Goal: Communication & Community: Answer question/provide support

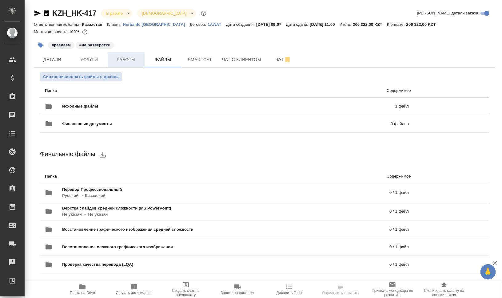
click at [131, 64] on button "Работы" at bounding box center [126, 59] width 37 height 15
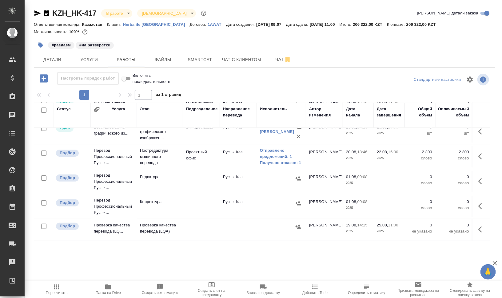
scroll to position [63, 0]
click at [222, 39] on div "#раздаем #на разверстке" at bounding box center [188, 45] width 308 height 14
click at [38, 15] on icon "button" at bounding box center [37, 13] width 7 height 7
click at [38, 45] on icon "button" at bounding box center [40, 45] width 5 height 5
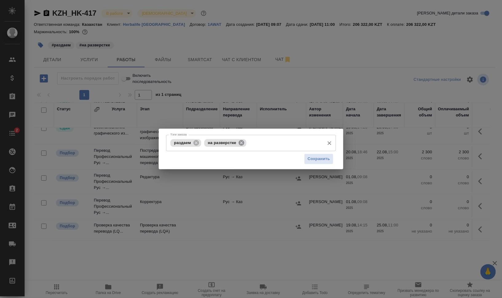
click at [242, 141] on icon at bounding box center [242, 143] width 6 height 6
click at [319, 160] on span "Сохранить" at bounding box center [319, 159] width 22 height 7
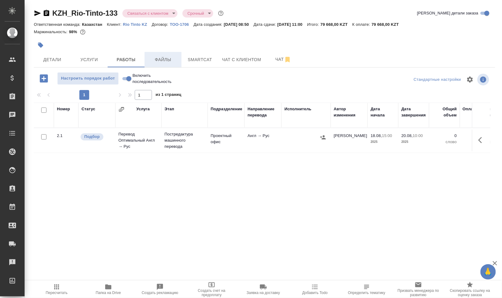
click at [160, 59] on span "Файлы" at bounding box center [163, 60] width 30 height 8
click at [129, 59] on span "Работы" at bounding box center [126, 60] width 30 height 8
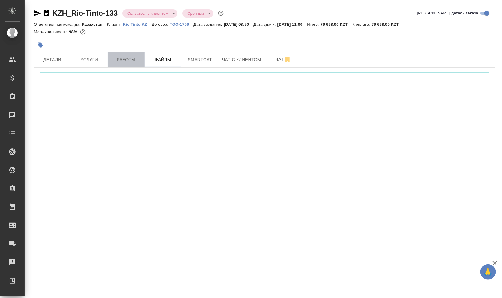
click at [129, 59] on span "Работы" at bounding box center [126, 60] width 30 height 8
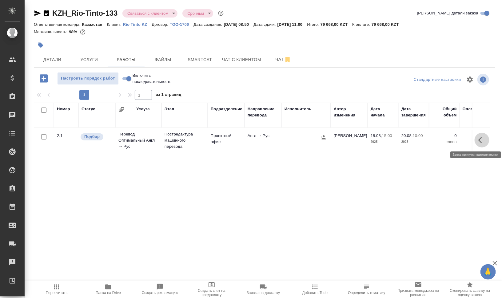
click at [480, 140] on icon "button" at bounding box center [480, 140] width 4 height 6
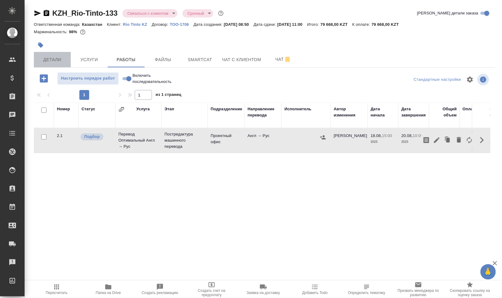
click at [38, 59] on span "Детали" at bounding box center [53, 60] width 30 height 8
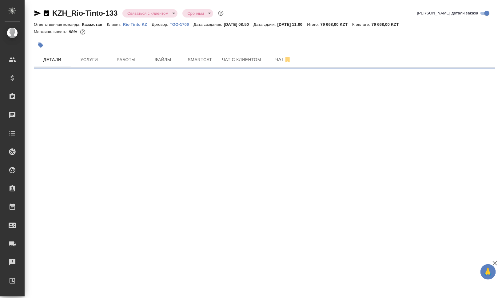
select select "RU"
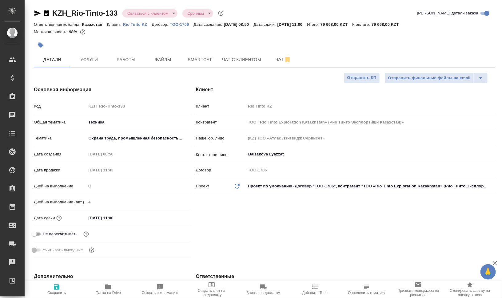
type input "ТОО «Rio Tinto Exploration Kazakhstan» (Рио Тинто Эксплорэйшн Казахстан)»"
type textarea "x"
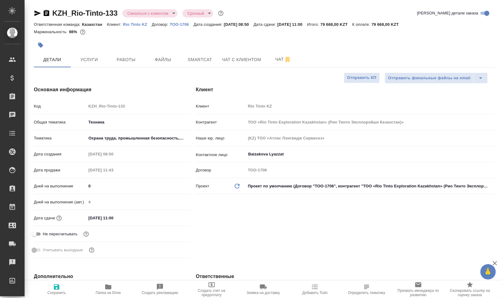
type textarea "x"
type input "ТОО «Rio Tinto Exploration Kazakhstan» (Рио Тинто Эксплорэйшн Казахстан)»"
type textarea "x"
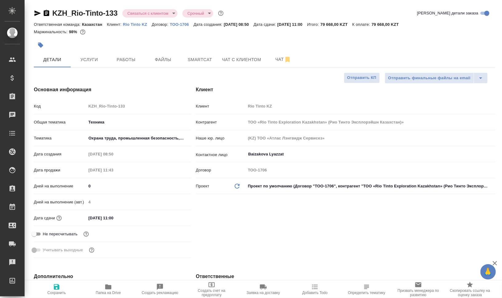
type textarea "x"
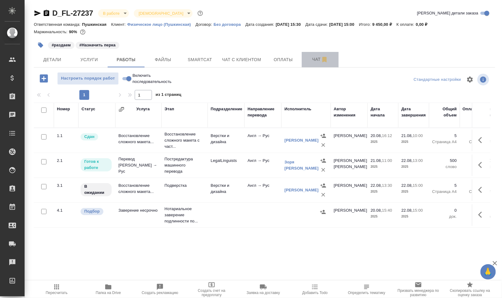
click at [305, 54] on button "Чат" at bounding box center [320, 59] width 37 height 15
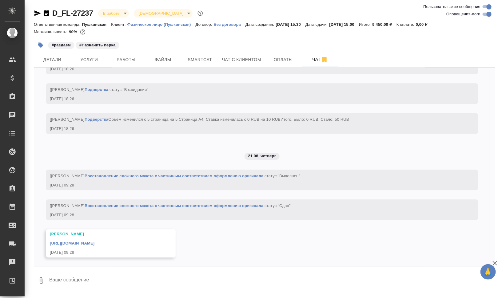
scroll to position [1725, 0]
click at [94, 242] on link "https://drive.awatera.com/apps/files/files/10157218?dir=/Shares/FL_D/Orders/D_F…" at bounding box center [72, 243] width 45 height 5
click at [201, 57] on span "Smartcat" at bounding box center [200, 60] width 30 height 8
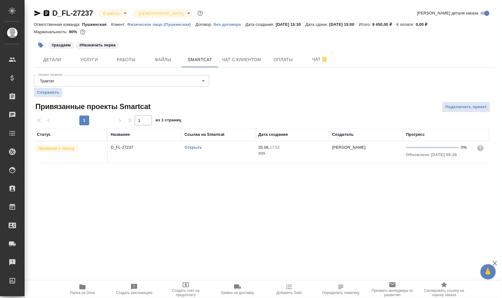
click at [195, 146] on link "Открыть" at bounding box center [194, 147] width 18 height 5
click at [210, 157] on td "Открыть" at bounding box center [218, 152] width 74 height 22
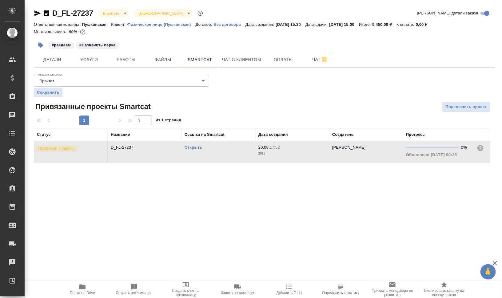
click at [210, 157] on td "Открыть" at bounding box center [218, 152] width 74 height 22
click at [132, 59] on span "Работы" at bounding box center [126, 60] width 30 height 8
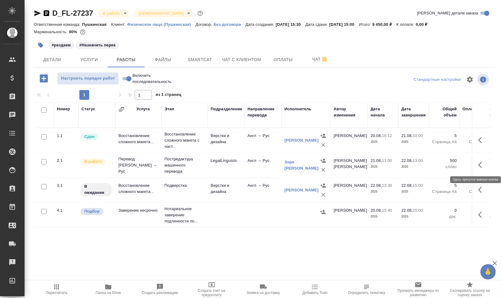
click at [484, 164] on icon "button" at bounding box center [481, 164] width 7 height 7
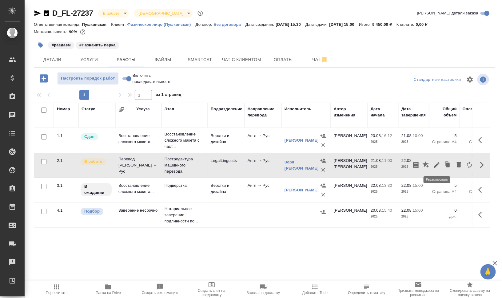
click at [436, 165] on icon "button" at bounding box center [436, 164] width 7 height 7
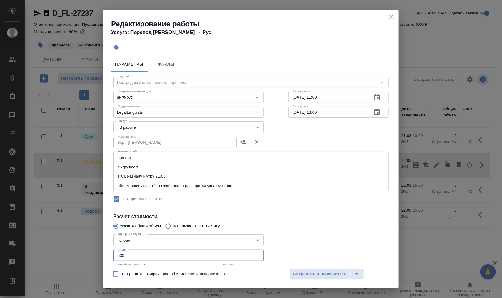
drag, startPoint x: 135, startPoint y: 255, endPoint x: 103, endPoint y: 251, distance: 32.3
click at [115, 252] on input "500" at bounding box center [188, 255] width 150 height 11
type input "100"
click at [316, 269] on button "Сохранить и пересчитать" at bounding box center [320, 274] width 60 height 11
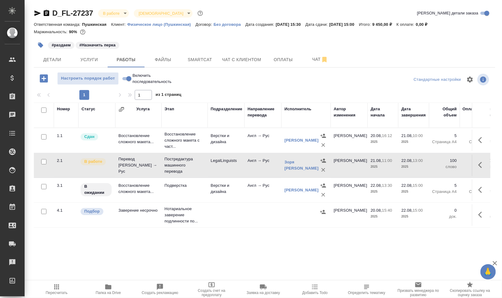
click at [39, 46] on icon "button" at bounding box center [40, 45] width 5 height 5
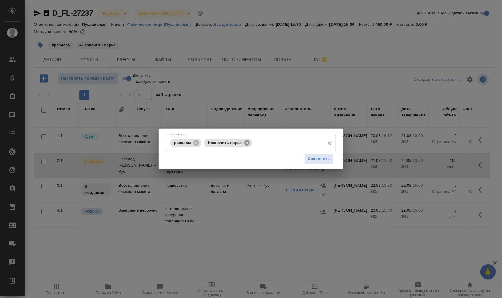
click at [248, 144] on icon at bounding box center [247, 143] width 6 height 6
drag, startPoint x: 194, startPoint y: 141, endPoint x: 199, endPoint y: 142, distance: 4.5
click at [195, 141] on icon at bounding box center [196, 143] width 6 height 6
click at [207, 144] on input "Тэги заказа" at bounding box center [245, 143] width 153 height 10
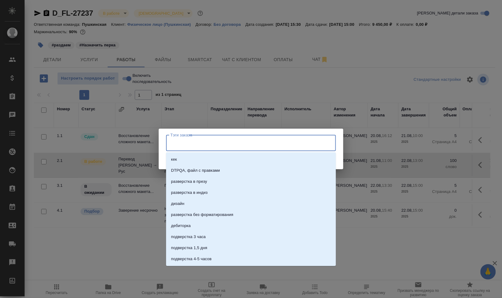
type input "в"
type input "следить"
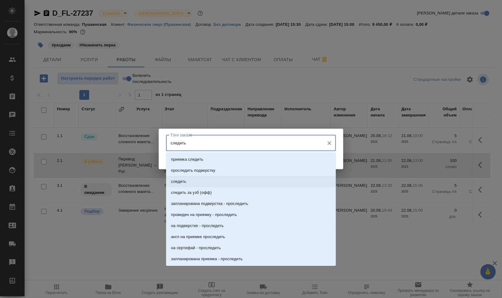
click at [196, 185] on li "следить" at bounding box center [251, 181] width 170 height 11
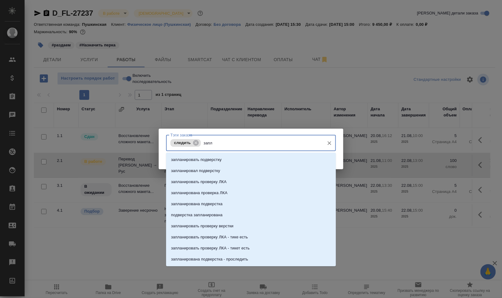
type input "запла"
click at [253, 204] on li "запланирована подверстка" at bounding box center [251, 204] width 170 height 11
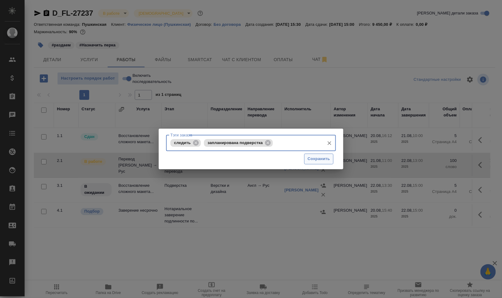
click at [320, 159] on span "Сохранить" at bounding box center [319, 159] width 22 height 7
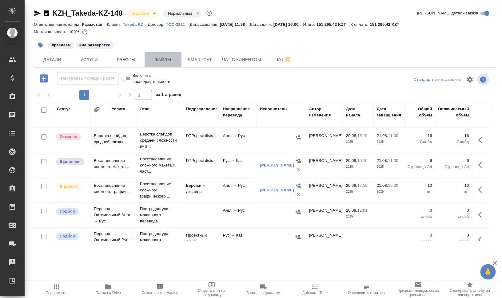
click at [174, 59] on span "Файлы" at bounding box center [163, 60] width 30 height 8
click at [125, 57] on span "Работы" at bounding box center [126, 60] width 30 height 8
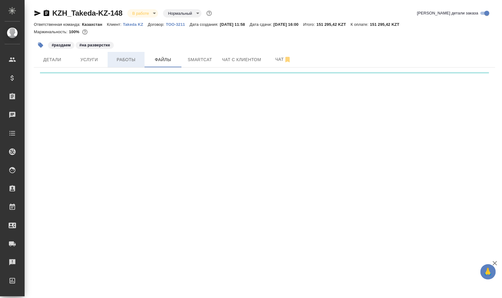
click at [125, 57] on span "Работы" at bounding box center [126, 60] width 30 height 8
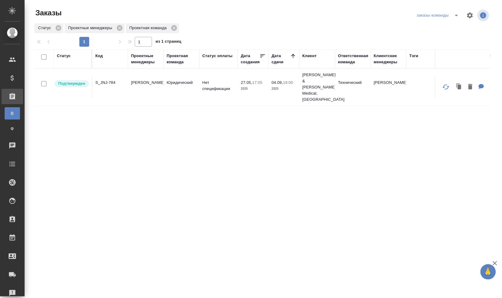
click at [459, 15] on icon "split button" at bounding box center [456, 15] width 7 height 7
click at [449, 26] on li "мои заказы" at bounding box center [438, 28] width 47 height 10
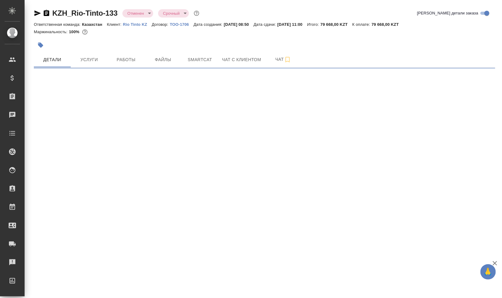
select select "RU"
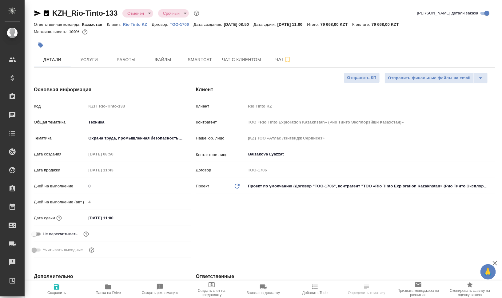
type textarea "x"
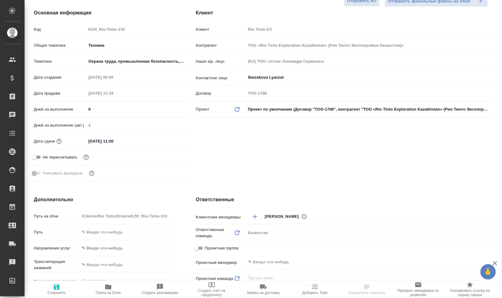
type input "ТОО «Rio Tinto Exploration Kazakhstan» (Рио Тинто Эксплорэйшн Казахстан)»"
type textarea "x"
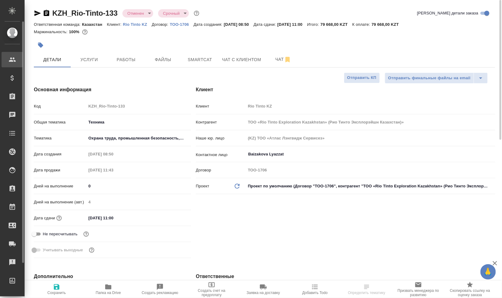
type input "ТОО «Rio Tinto Exploration Kazakhstan» (Рио Тинто Эксплорэйшн Казахстан)»"
type textarea "x"
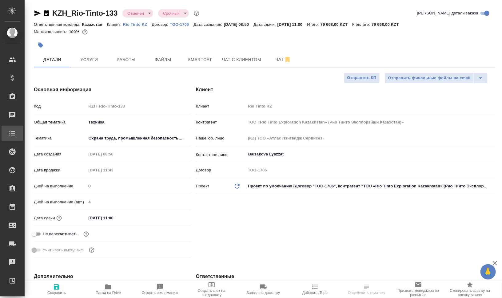
type input "ТОО «Rio Tinto Exploration Kazakhstan» (Рио Тинто Эксплорэйшн Казахстан)»"
type textarea "x"
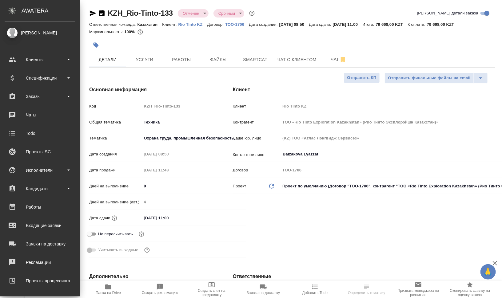
type input "ТОО «Rio Tinto Exploration Kazakhstan» (Рио Тинто Эксплорэйшн Казахстан)»"
type textarea "x"
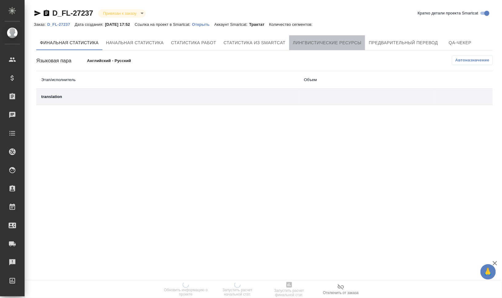
click at [318, 48] on button "Лингвистические ресурсы" at bounding box center [327, 42] width 76 height 15
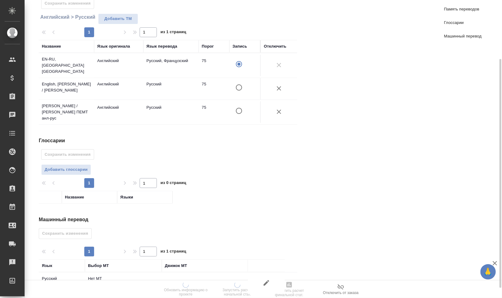
scroll to position [90, 0]
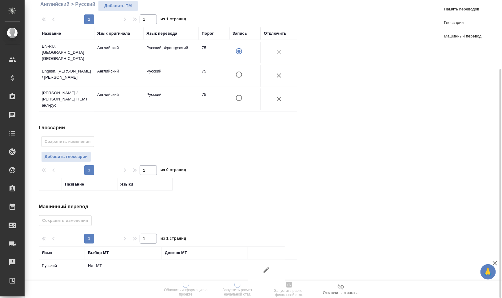
click at [269, 267] on icon "button" at bounding box center [266, 270] width 7 height 7
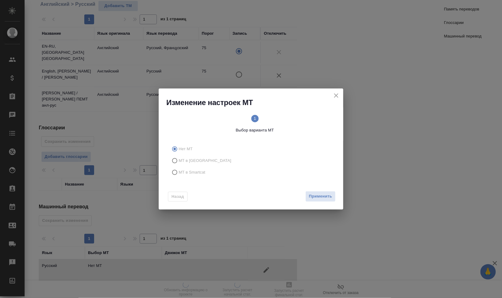
click at [199, 174] on span "МТ в Smartcat" at bounding box center [192, 172] width 27 height 6
click at [179, 174] on input "МТ в Smartcat" at bounding box center [174, 173] width 10 height 12
radio input "true"
click at [294, 119] on circle at bounding box center [295, 118] width 7 height 7
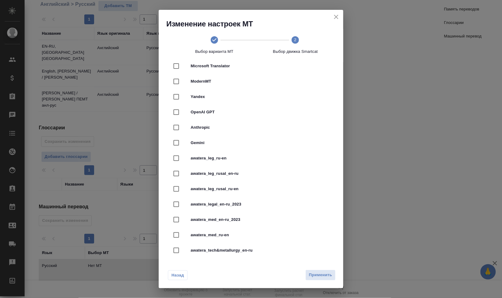
scroll to position [154, 0]
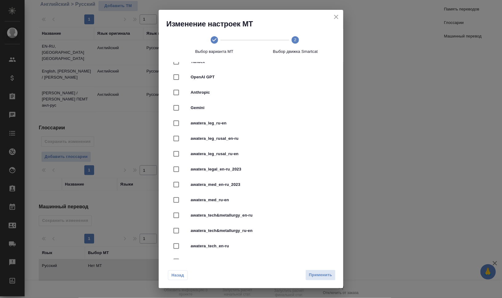
click at [263, 173] on div "awatera_legal_en-ru_2023" at bounding box center [251, 169] width 165 height 15
checkbox input "true"
click at [322, 270] on div "Назад Применить" at bounding box center [251, 274] width 185 height 29
click at [328, 274] on span "Применить" at bounding box center [320, 275] width 23 height 7
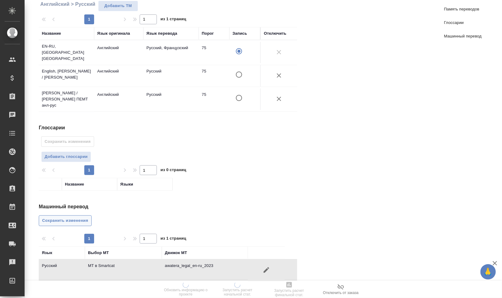
click at [74, 217] on span "Сохранить изменения" at bounding box center [65, 220] width 46 height 7
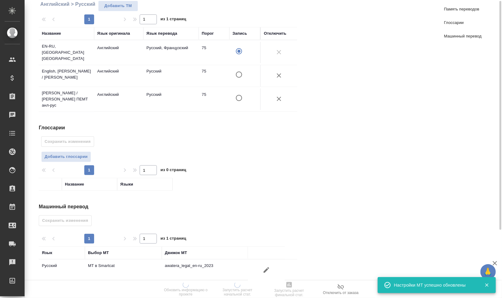
scroll to position [0, 0]
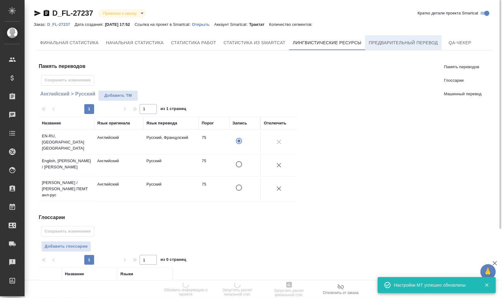
click at [392, 47] on button "Предварительный перевод" at bounding box center [403, 42] width 77 height 15
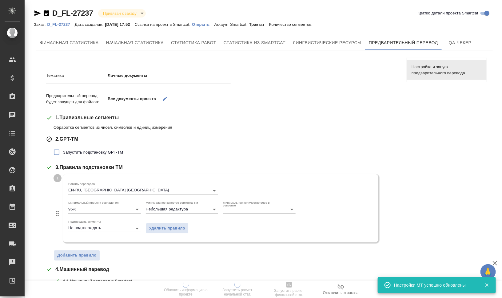
click at [111, 154] on span "Запустить подстановку GPT-TM" at bounding box center [93, 152] width 60 height 6
click at [63, 154] on input "Запустить подстановку GPT-TM" at bounding box center [56, 152] width 13 height 13
checkbox input "true"
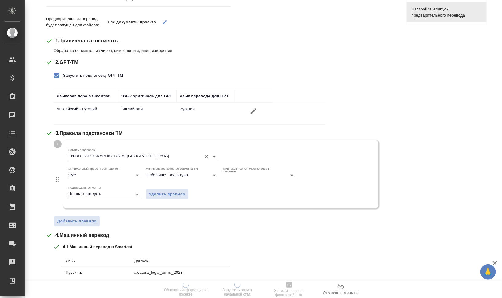
scroll to position [154, 0]
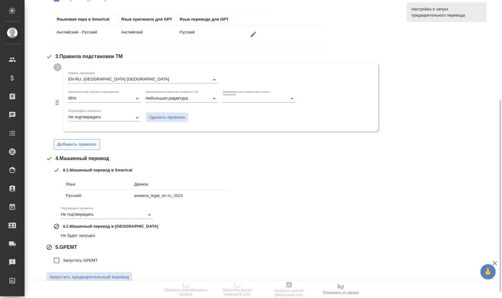
click at [91, 145] on span "Добавить правило" at bounding box center [76, 144] width 39 height 7
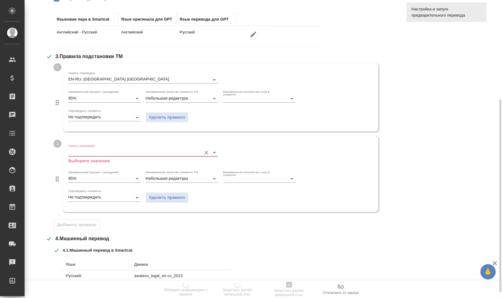
click at [95, 151] on input "Память переводов" at bounding box center [133, 152] width 130 height 7
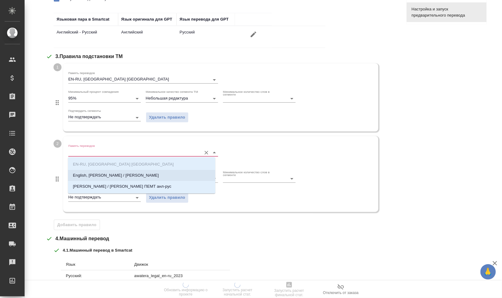
click at [131, 175] on p "English, Елена Снейп / Михаил Пак" at bounding box center [116, 176] width 86 height 6
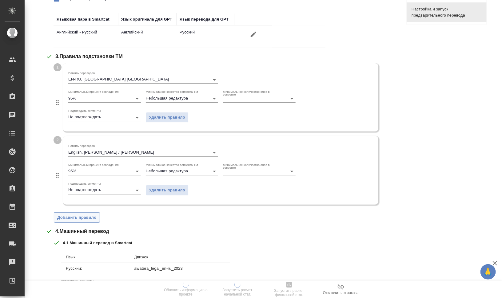
click at [87, 216] on span "Добавить правило" at bounding box center [76, 217] width 39 height 7
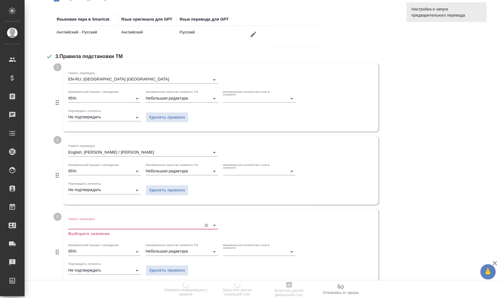
click at [108, 222] on input "Память переводов" at bounding box center [133, 225] width 130 height 7
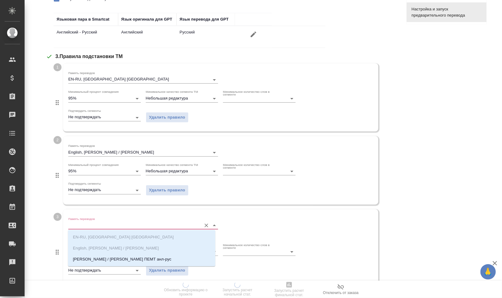
click at [141, 253] on ul "EN-RU, FL FL English, Елена Снейп / Михаил Пак Елена Снейп / Михаил Пак ПЕМТ ан…" at bounding box center [141, 253] width 147 height 33
click at [148, 258] on p "Елена Снейп / Михаил Пак ПЕМТ анл-рус" at bounding box center [122, 259] width 98 height 6
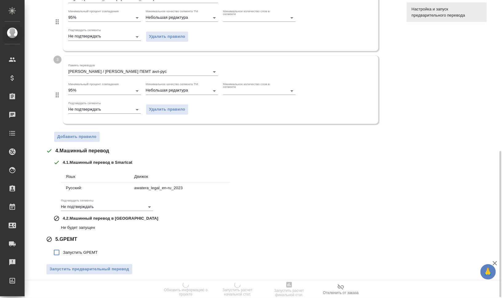
scroll to position [308, 0]
click at [92, 252] on span "Запустить GPEMT" at bounding box center [80, 252] width 35 height 6
click at [63, 252] on input "Запустить GPEMT" at bounding box center [56, 251] width 13 height 13
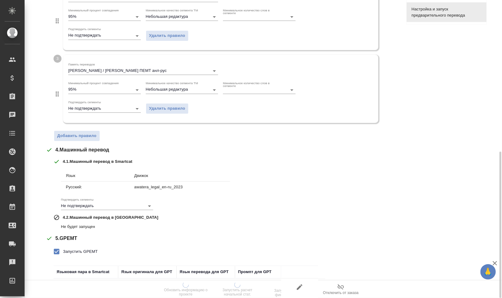
scroll to position [351, 0]
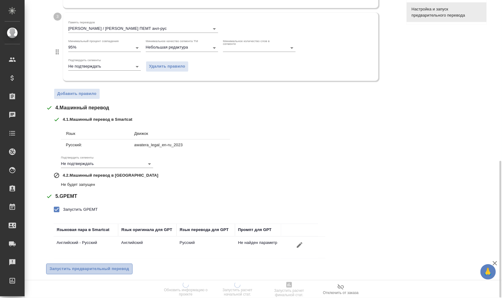
click at [122, 268] on span "Запустить предварительный перевод" at bounding box center [90, 269] width 80 height 7
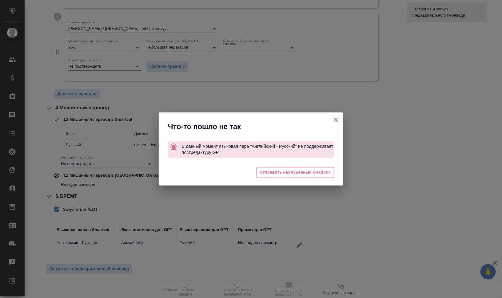
click at [336, 119] on icon "button" at bounding box center [335, 119] width 7 height 7
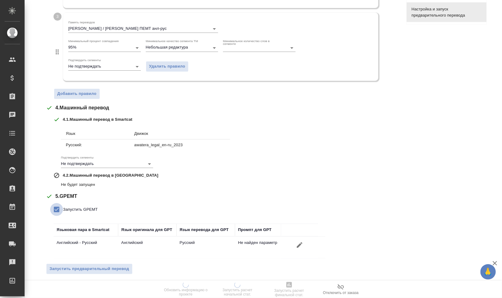
click at [58, 208] on input "Запустить GPEMT" at bounding box center [56, 209] width 13 height 13
checkbox input "false"
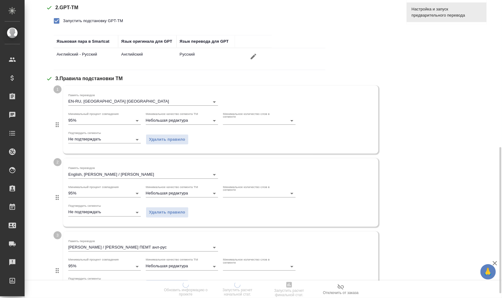
scroll to position [0, 0]
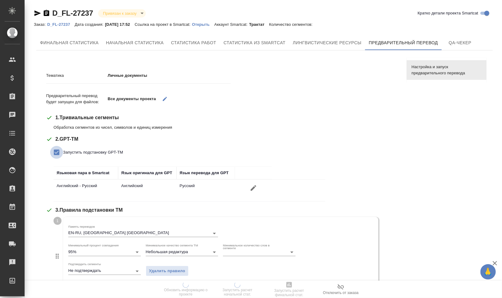
click at [57, 155] on input "Запустить подстановку GPT-TM" at bounding box center [56, 152] width 13 height 13
checkbox input "false"
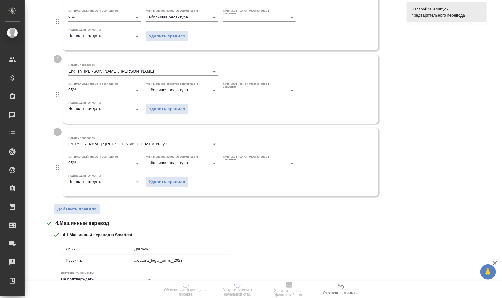
scroll to position [266, 0]
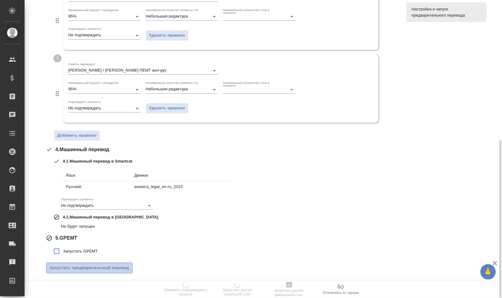
click at [111, 267] on span "Запустить предварительный перевод" at bounding box center [90, 268] width 80 height 7
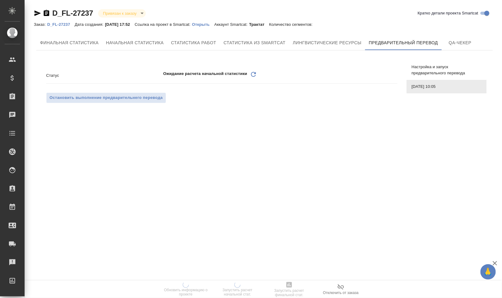
scroll to position [0, 0]
click at [256, 75] on icon "Обновить" at bounding box center [253, 74] width 7 height 7
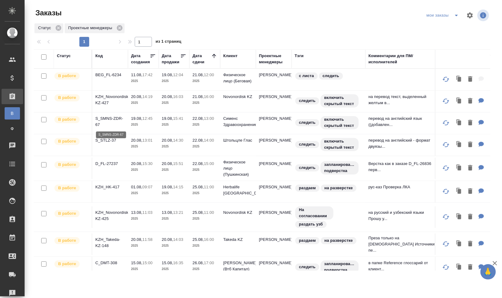
click at [115, 117] on p "S_SMNS-ZDR-67" at bounding box center [110, 122] width 30 height 12
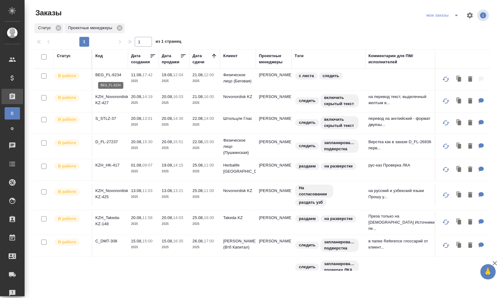
click at [119, 76] on p "BEG_FL-6234" at bounding box center [110, 75] width 30 height 6
click at [109, 97] on p "KZH_Novonordisk-KZ-427" at bounding box center [110, 100] width 30 height 12
click at [101, 119] on p "S_STLZ-37" at bounding box center [110, 119] width 30 height 6
click at [112, 142] on p "D_FL-27237" at bounding box center [110, 142] width 30 height 6
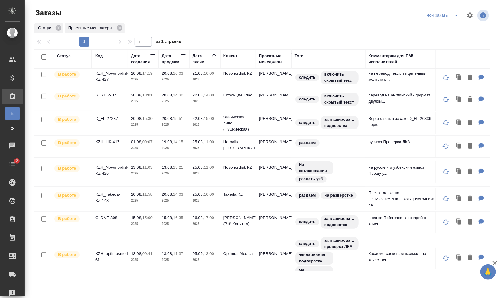
scroll to position [38, 0]
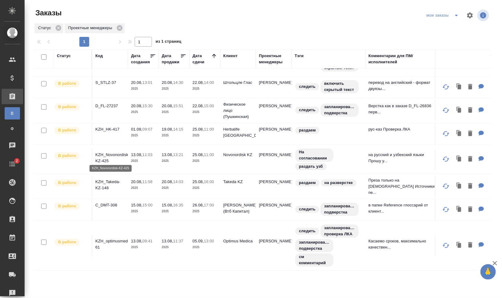
click at [112, 152] on p "KZH_Novonordisk-KZ-425" at bounding box center [110, 158] width 30 height 12
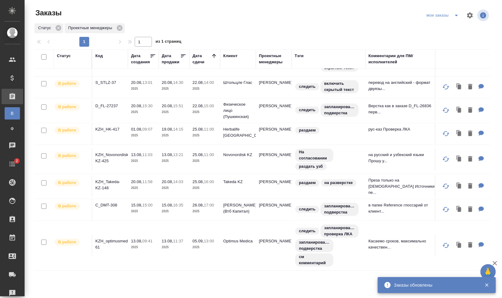
scroll to position [40, 0]
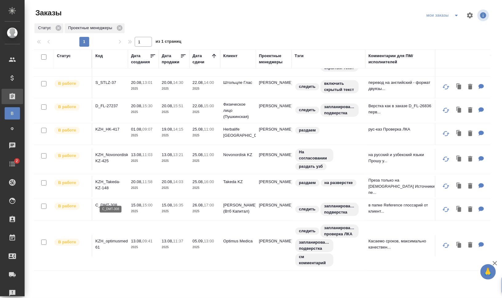
click at [113, 202] on p "C_DMT-308" at bounding box center [110, 205] width 30 height 6
click at [117, 103] on p "D_FL-27237" at bounding box center [110, 106] width 30 height 6
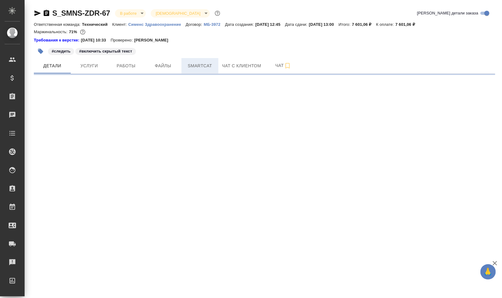
click at [208, 65] on span "Smartcat" at bounding box center [200, 66] width 30 height 8
select select "RU"
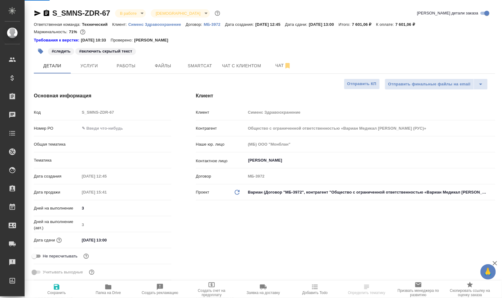
type textarea "x"
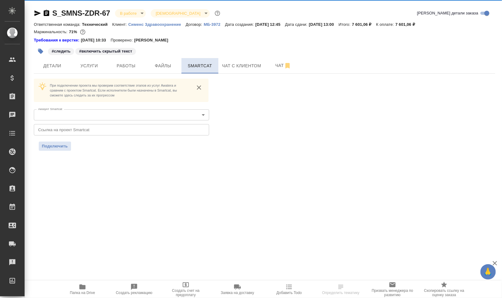
click at [194, 65] on span "Smartcat" at bounding box center [200, 66] width 30 height 8
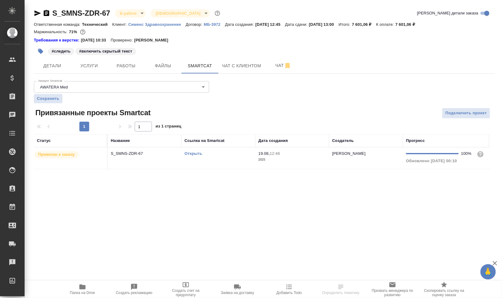
click at [210, 161] on td "Открыть" at bounding box center [218, 159] width 74 height 22
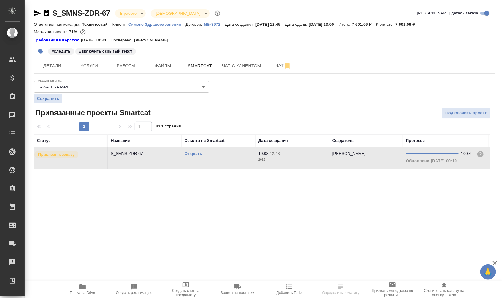
click at [210, 161] on td "Открыть" at bounding box center [218, 159] width 74 height 22
click at [129, 65] on span "Работы" at bounding box center [126, 66] width 30 height 8
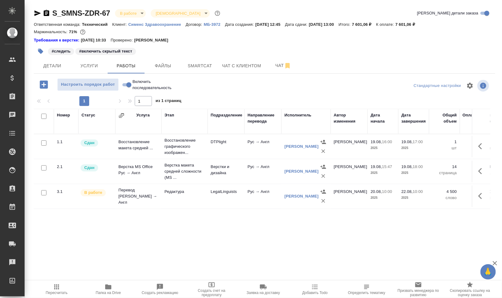
click at [62, 292] on span "Пересчитать" at bounding box center [57, 293] width 22 height 4
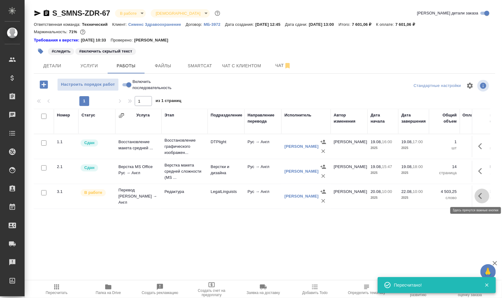
click at [478, 198] on button "button" at bounding box center [482, 196] width 15 height 15
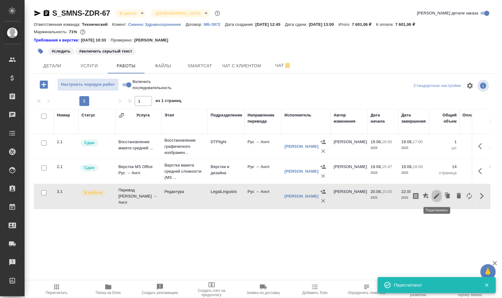
click at [435, 195] on icon "button" at bounding box center [436, 196] width 7 height 7
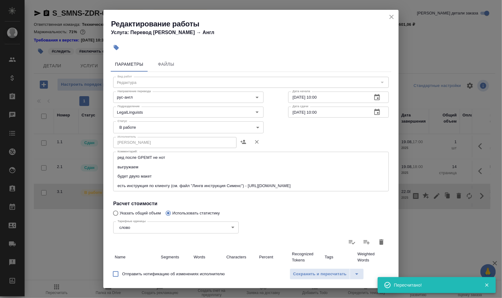
click at [134, 127] on body "🙏 .cls-1 fill:#fff; AWATERA [PERSON_NAME] [PERSON_NAME] Спецификации Заказы 0 Ч…" at bounding box center [251, 149] width 502 height 298
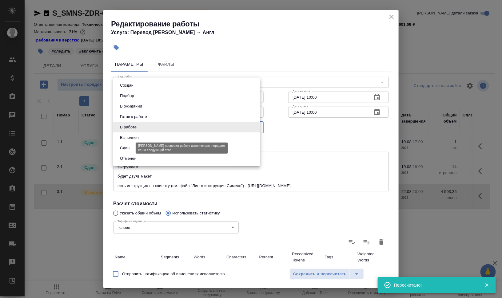
click at [131, 147] on button "Сдан" at bounding box center [124, 148] width 13 height 7
type input "closed"
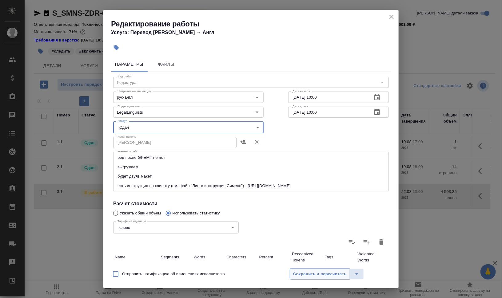
click at [313, 272] on span "Сохранить и пересчитать" at bounding box center [320, 274] width 54 height 7
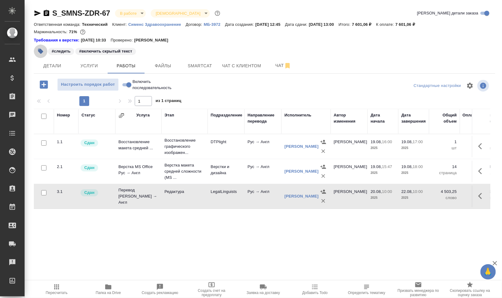
click at [41, 51] on icon "button" at bounding box center [40, 51] width 5 height 5
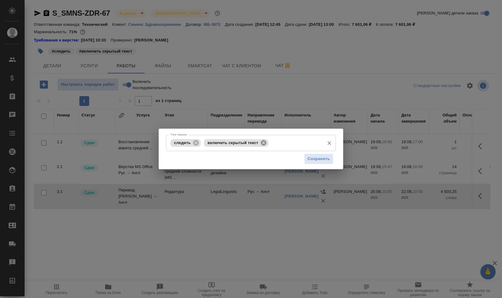
click at [263, 142] on icon at bounding box center [264, 143] width 6 height 6
click at [198, 145] on icon at bounding box center [196, 143] width 6 height 6
click at [317, 158] on span "Сохранить" at bounding box center [319, 159] width 22 height 7
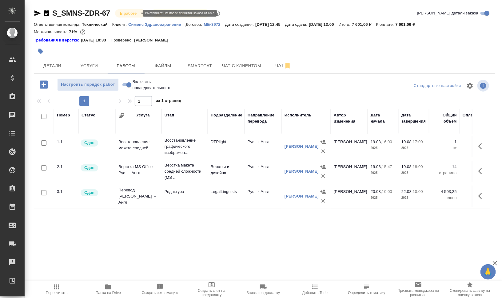
click at [137, 14] on body "🙏 .cls-1 fill:#fff; AWATERA [PERSON_NAME] [PERSON_NAME] Спецификации Заказы 0 Ч…" at bounding box center [251, 149] width 502 height 298
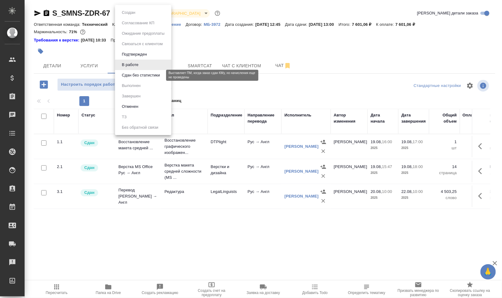
click at [146, 76] on button "Сдан без статистики" at bounding box center [141, 75] width 42 height 7
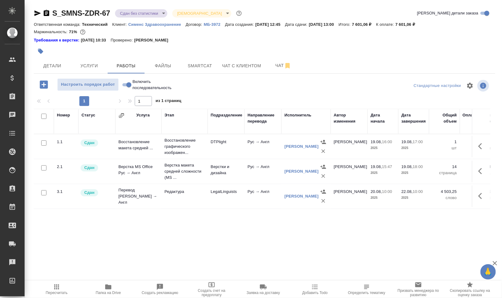
click at [152, 14] on body "🙏 .cls-1 fill:#fff; AWATERA [PERSON_NAME] Динар Клиенты Спецификации Заказы 0 Ч…" at bounding box center [251, 149] width 502 height 298
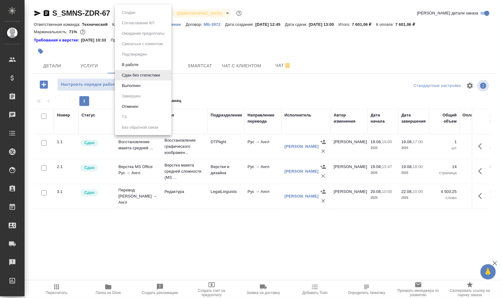
click at [151, 87] on li "Выполнен" at bounding box center [143, 86] width 56 height 10
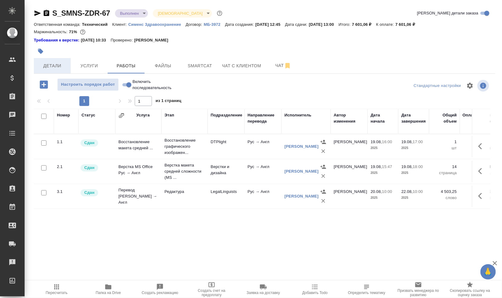
click at [51, 66] on span "Детали" at bounding box center [53, 66] width 30 height 8
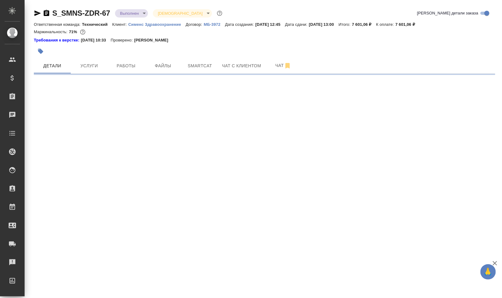
select select "RU"
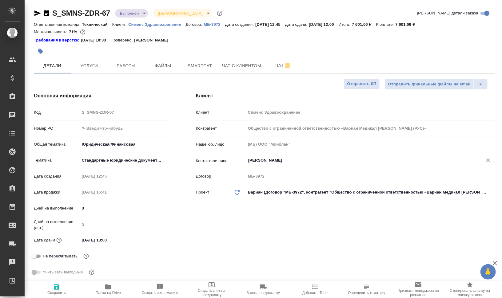
type textarea "x"
click at [273, 63] on span "Чат" at bounding box center [283, 66] width 30 height 8
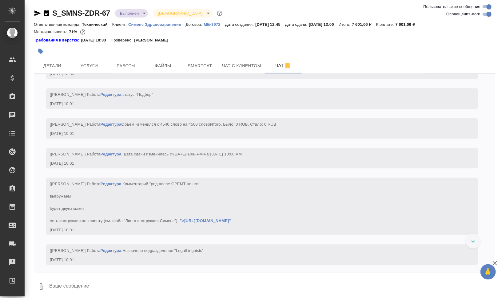
click at [181, 279] on textarea at bounding box center [272, 286] width 447 height 21
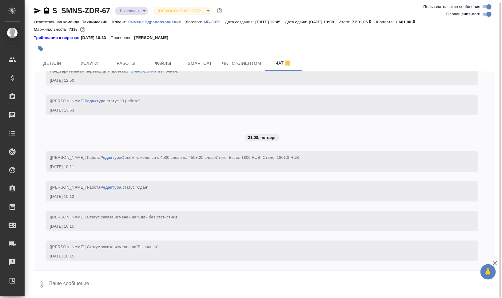
scroll to position [3273, 0]
type textarea "!"
type textarea """
type textarea "@"
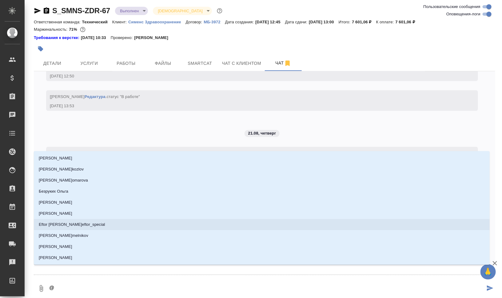
type textarea "@у"
type input "у"
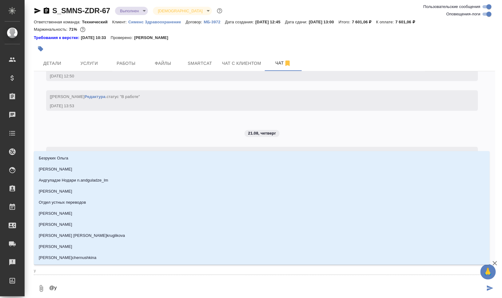
type textarea "@ус"
type input "ус"
type textarea "@усм"
type input "усм"
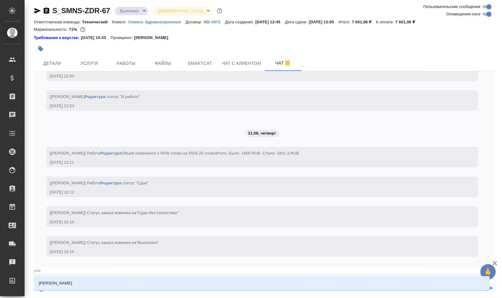
type textarea "@усма"
type input "усма"
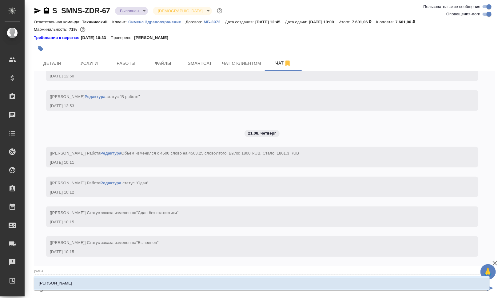
click at [165, 289] on li "[PERSON_NAME]" at bounding box center [262, 283] width 456 height 11
click at [185, 284] on textarea "@[PERSON_NAME]" at bounding box center [267, 288] width 436 height 21
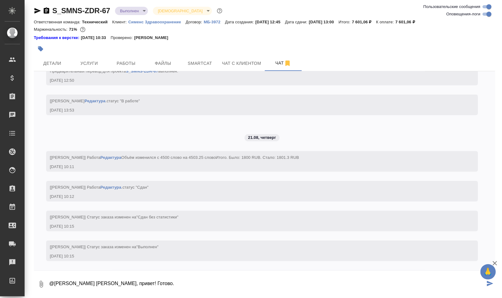
type textarea "@[PERSON_NAME] [PERSON_NAME], привет! Готово."
click at [495, 263] on icon "button" at bounding box center [495, 263] width 4 height 4
click at [487, 283] on icon "submit" at bounding box center [490, 284] width 6 height 6
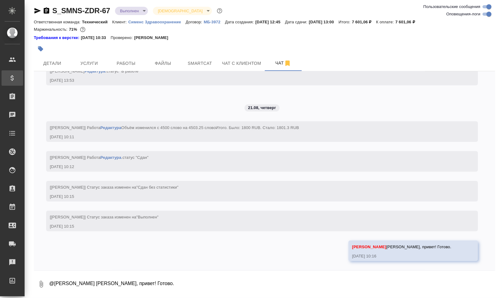
scroll to position [3303, 0]
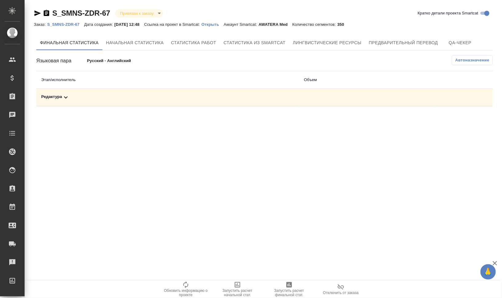
click at [85, 99] on div "Редактура" at bounding box center [167, 97] width 253 height 7
click at [284, 289] on span "Запустить расчет финальной стат." at bounding box center [289, 293] width 44 height 9
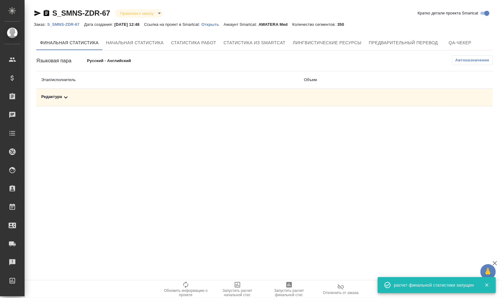
click at [68, 97] on icon at bounding box center [65, 97] width 7 height 7
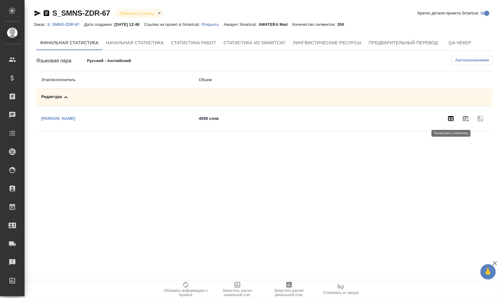
click at [446, 120] on button "button" at bounding box center [450, 118] width 15 height 15
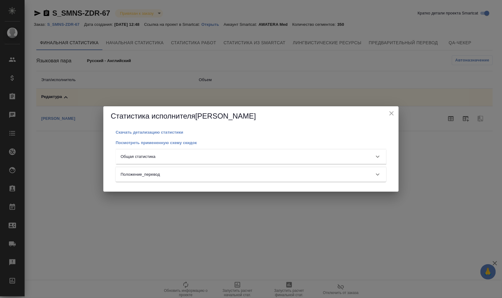
click at [308, 154] on div "Общая статистика" at bounding box center [246, 157] width 250 height 6
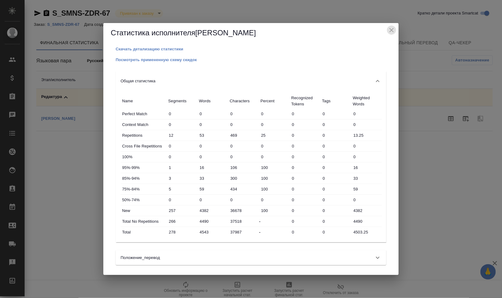
click at [390, 32] on icon "close" at bounding box center [391, 30] width 4 height 4
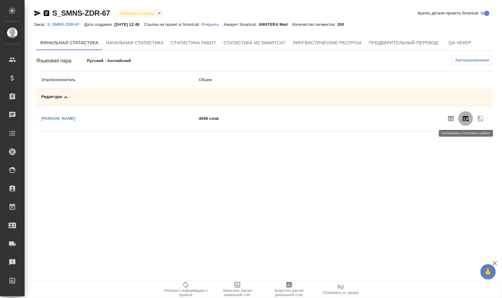
click at [462, 119] on icon "button" at bounding box center [465, 118] width 7 height 7
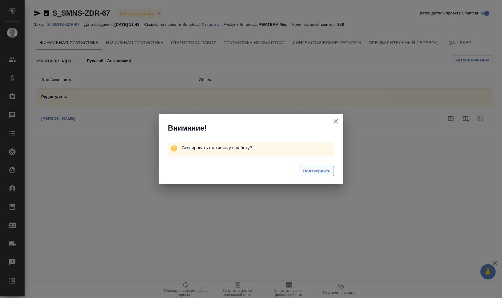
click at [319, 173] on span "Подтвердить" at bounding box center [316, 171] width 27 height 7
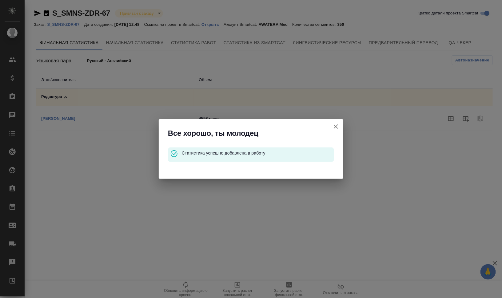
click at [339, 126] on icon "button" at bounding box center [335, 126] width 7 height 7
